Goal: Navigation & Orientation: Find specific page/section

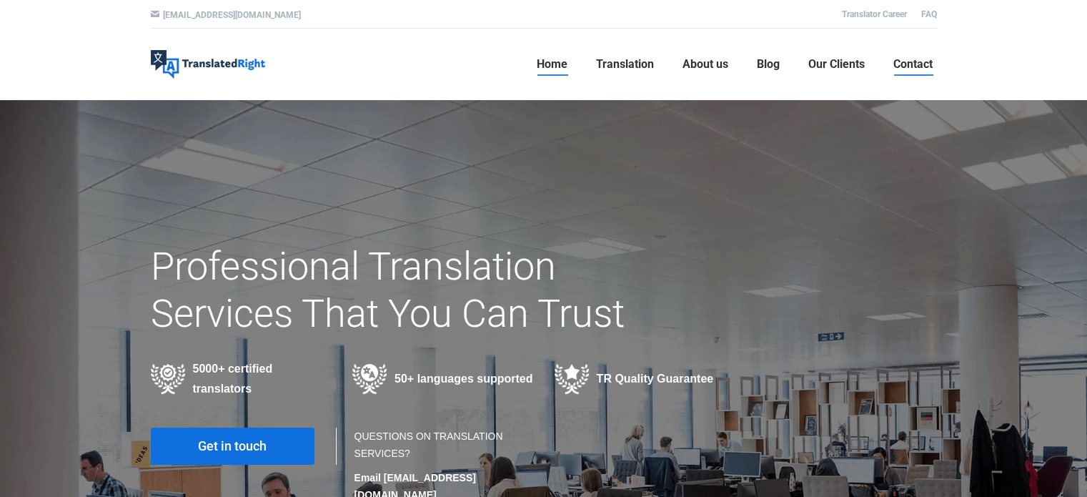
click at [923, 64] on span "Contact" at bounding box center [913, 64] width 39 height 14
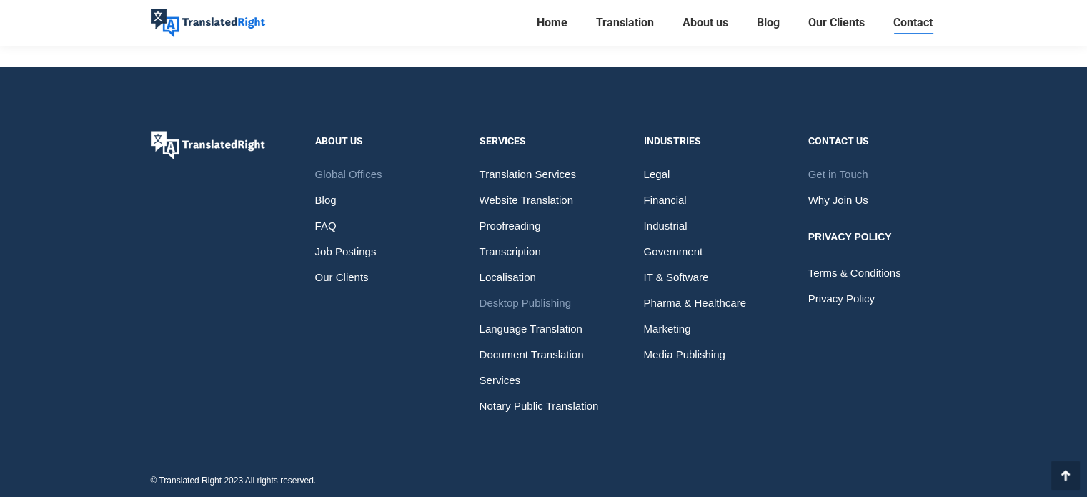
scroll to position [2294, 0]
click at [554, 352] on span "Document Translation Services" at bounding box center [544, 366] width 129 height 51
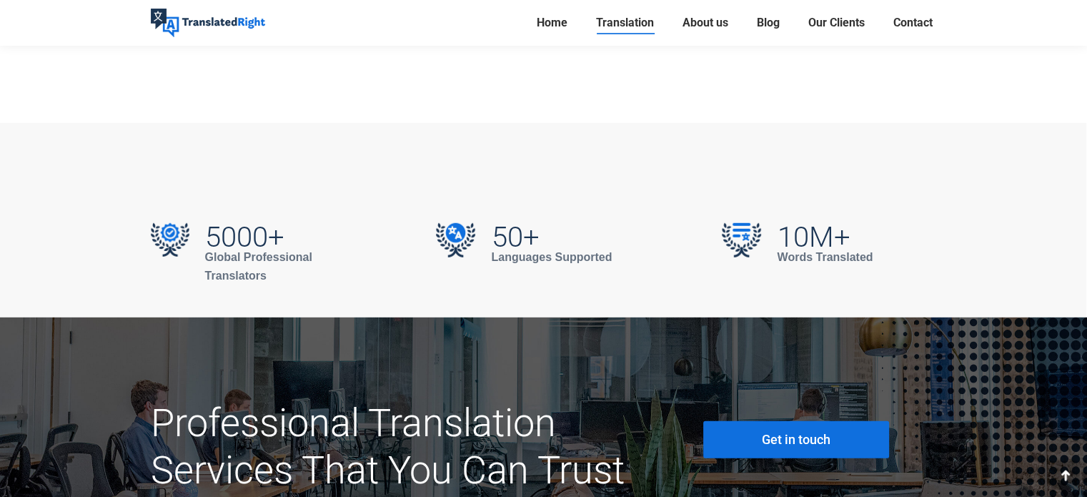
scroll to position [4218, 0]
